Goal: Transaction & Acquisition: Book appointment/travel/reservation

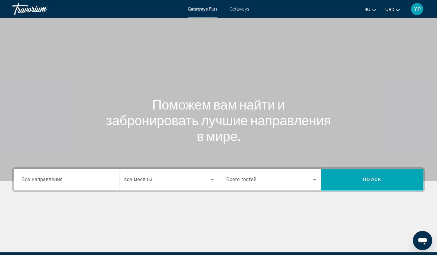
click at [238, 9] on span "Getaways" at bounding box center [239, 9] width 20 height 5
click at [81, 183] on input "Destination Все направления" at bounding box center [66, 180] width 90 height 7
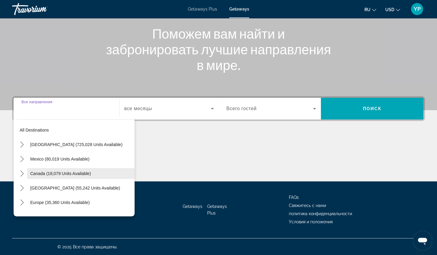
click at [77, 171] on span "Canada (18,079 units available)" at bounding box center [60, 173] width 61 height 5
type input "**********"
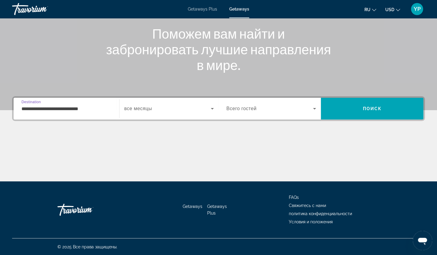
click at [167, 107] on span "Search widget" at bounding box center [167, 108] width 86 height 7
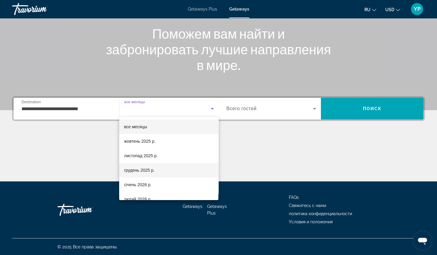
click at [152, 171] on span "грудень 2025 р." at bounding box center [139, 170] width 31 height 7
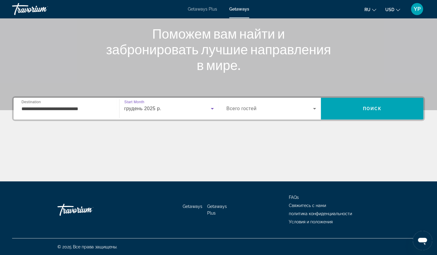
click at [254, 104] on div "Search widget" at bounding box center [271, 108] width 90 height 17
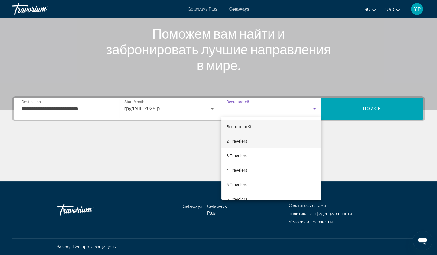
click at [245, 140] on span "2 Travelers" at bounding box center [236, 141] width 21 height 7
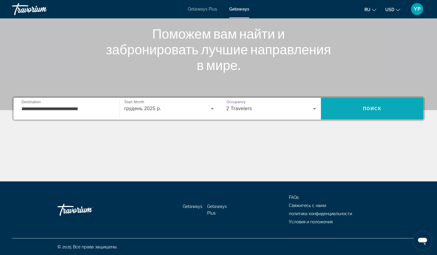
click at [363, 107] on span "Поиск" at bounding box center [371, 108] width 19 height 5
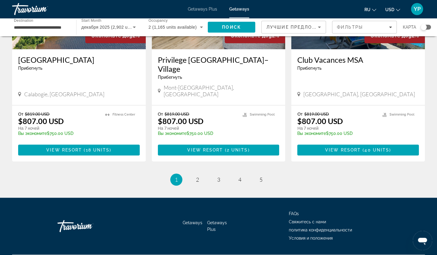
scroll to position [746, 0]
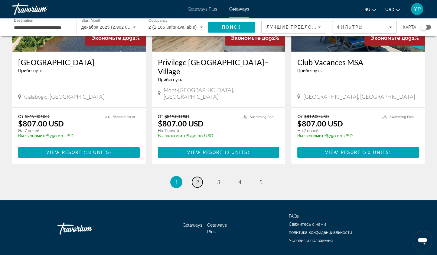
click at [197, 179] on span "2" at bounding box center [197, 182] width 3 height 7
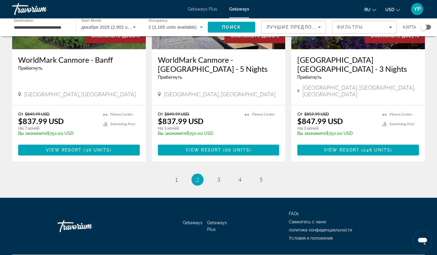
scroll to position [729, 0]
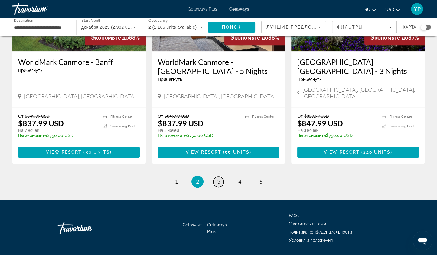
click at [217, 179] on span "3" at bounding box center [218, 182] width 3 height 7
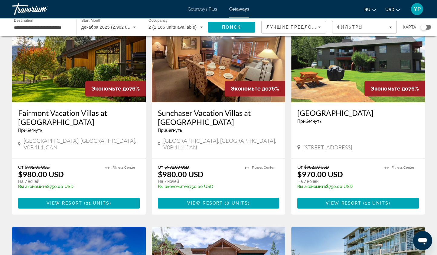
scroll to position [488, 0]
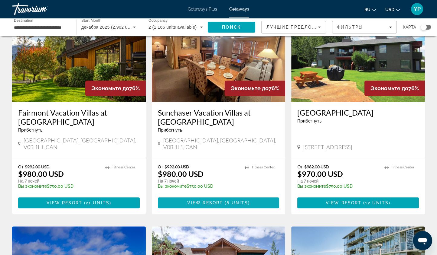
click at [235, 201] on span "8 units" at bounding box center [236, 203] width 21 height 5
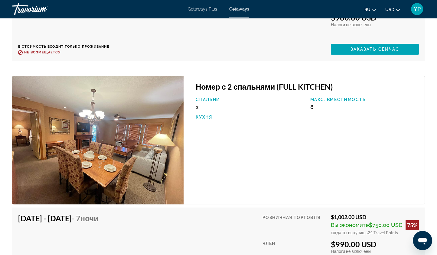
scroll to position [1307, 0]
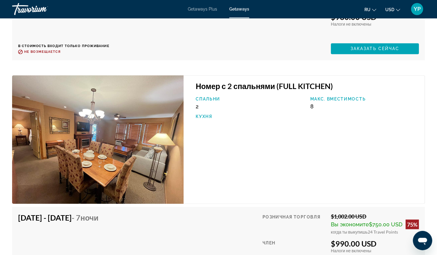
click at [396, 7] on mat-icon "Change currency" at bounding box center [398, 9] width 4 height 4
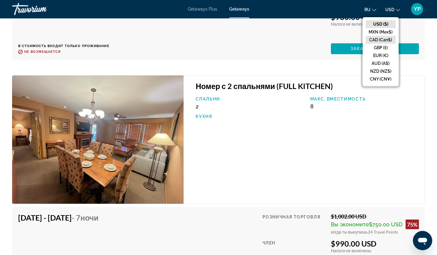
click at [381, 41] on button "CAD (Can$)" at bounding box center [380, 40] width 30 height 8
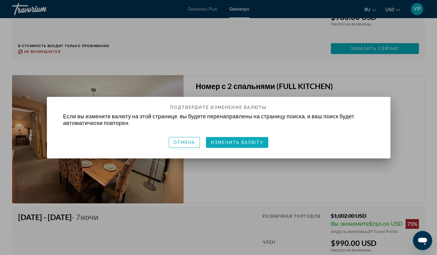
click at [255, 141] on span "Изменить валюту" at bounding box center [237, 142] width 53 height 5
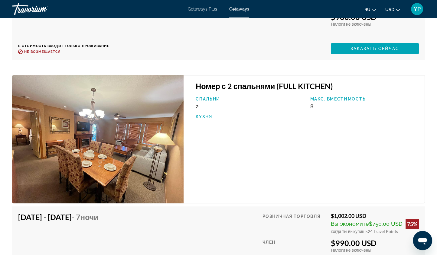
scroll to position [1307, 0]
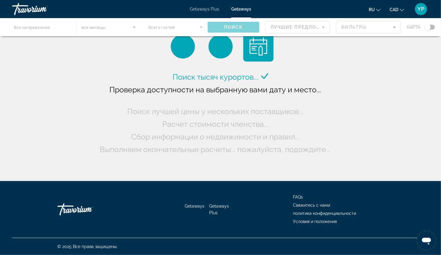
click at [207, 10] on span "Getaways Plus" at bounding box center [204, 9] width 29 height 5
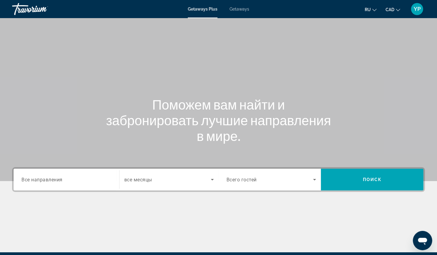
click at [236, 9] on span "Getaways" at bounding box center [239, 9] width 20 height 5
click at [52, 178] on span "Все направления" at bounding box center [41, 180] width 41 height 6
click at [52, 178] on input "Destination Все направления" at bounding box center [66, 180] width 90 height 7
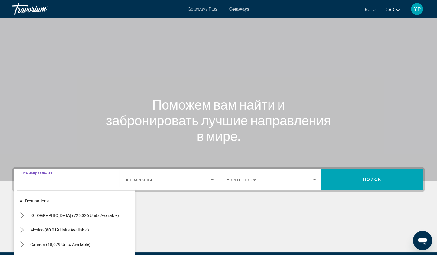
scroll to position [71, 0]
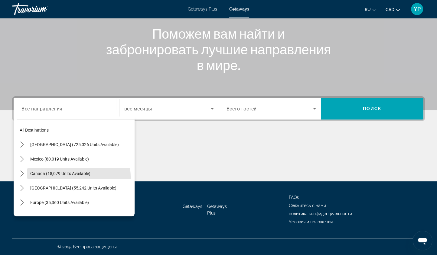
click at [52, 178] on span "Select destination: Canada (18,079 units available)" at bounding box center [80, 174] width 107 height 15
type input "**********"
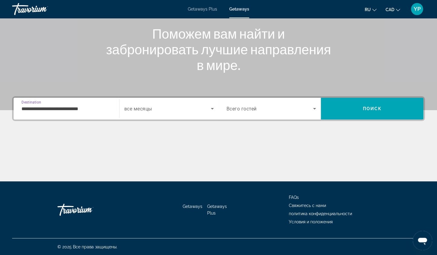
click at [172, 108] on span "Search widget" at bounding box center [167, 108] width 86 height 7
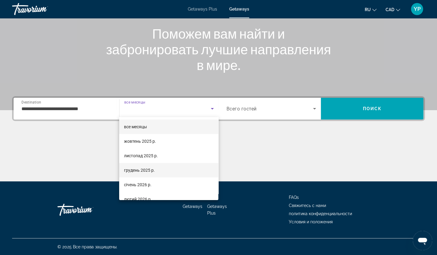
click at [158, 169] on mat-option "грудень 2025 р." at bounding box center [168, 170] width 99 height 15
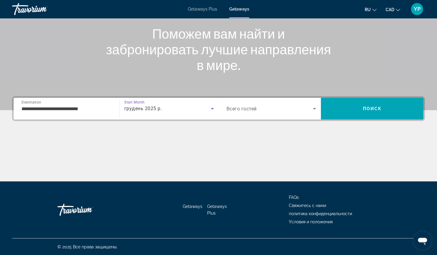
click at [276, 109] on span "Search widget" at bounding box center [269, 108] width 87 height 7
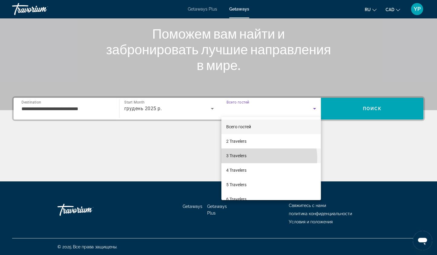
click at [255, 159] on mat-option "3 Travelers" at bounding box center [270, 156] width 99 height 15
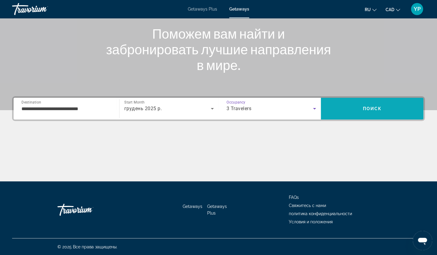
click at [358, 107] on span "Search" at bounding box center [372, 109] width 102 height 15
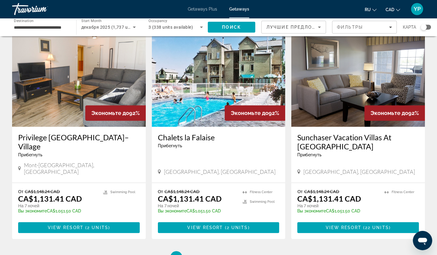
scroll to position [667, 0]
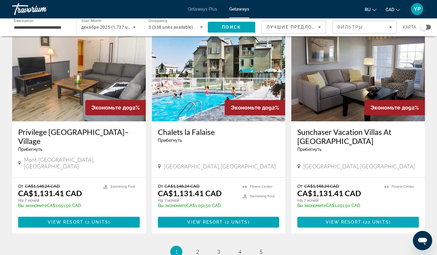
click at [363, 225] on span "( 22 units )" at bounding box center [375, 222] width 29 height 5
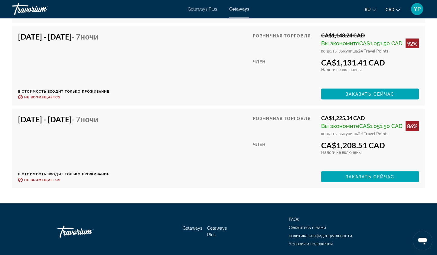
scroll to position [1550, 0]
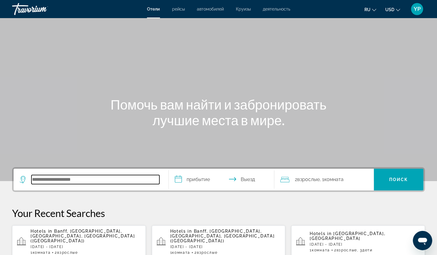
click at [61, 176] on input "Search hotel destination" at bounding box center [95, 179] width 128 height 9
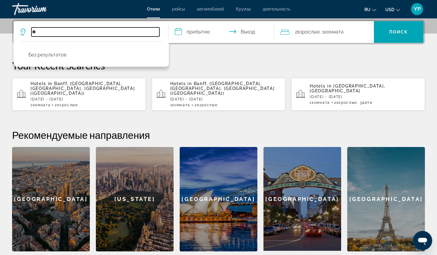
type input "*"
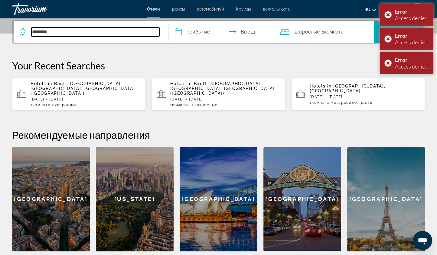
type input "********"
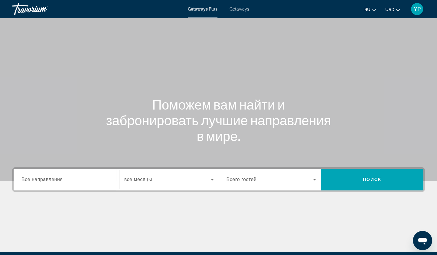
click at [53, 177] on span "Все направления" at bounding box center [41, 179] width 41 height 5
click at [53, 177] on input "Destination Все направления" at bounding box center [66, 180] width 90 height 7
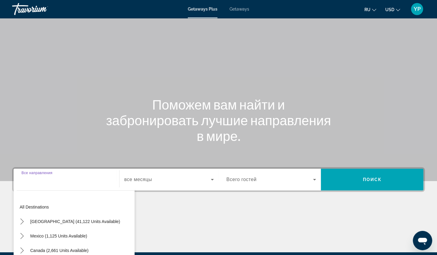
scroll to position [71, 0]
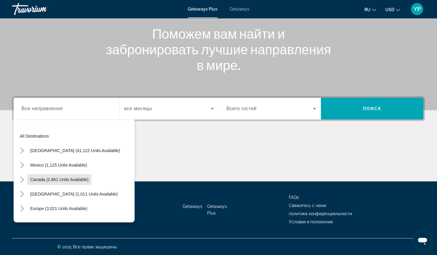
click at [53, 177] on span "Canada (2,661 units available)" at bounding box center [59, 179] width 58 height 5
type input "**********"
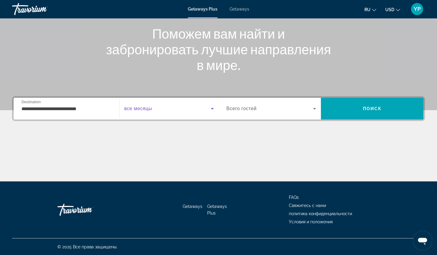
click at [162, 110] on span "Search widget" at bounding box center [167, 108] width 86 height 7
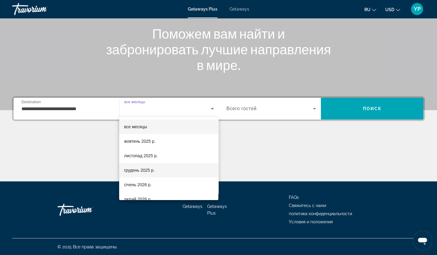
click at [157, 168] on mat-option "грудень 2025 р." at bounding box center [168, 170] width 99 height 15
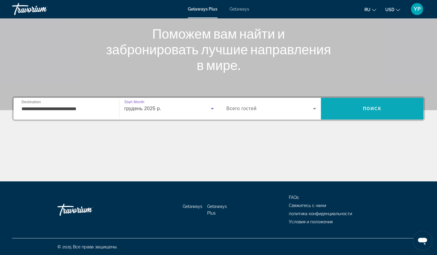
click at [352, 108] on span "Search" at bounding box center [372, 109] width 102 height 15
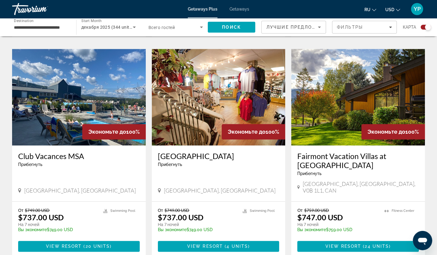
scroll to position [844, 0]
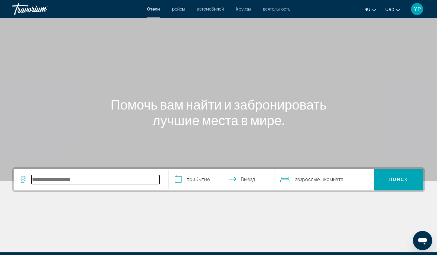
click at [83, 177] on input "Search hotel destination" at bounding box center [95, 179] width 128 height 9
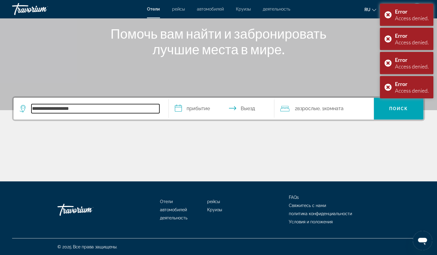
type input "**********"
